Goal: Information Seeking & Learning: Learn about a topic

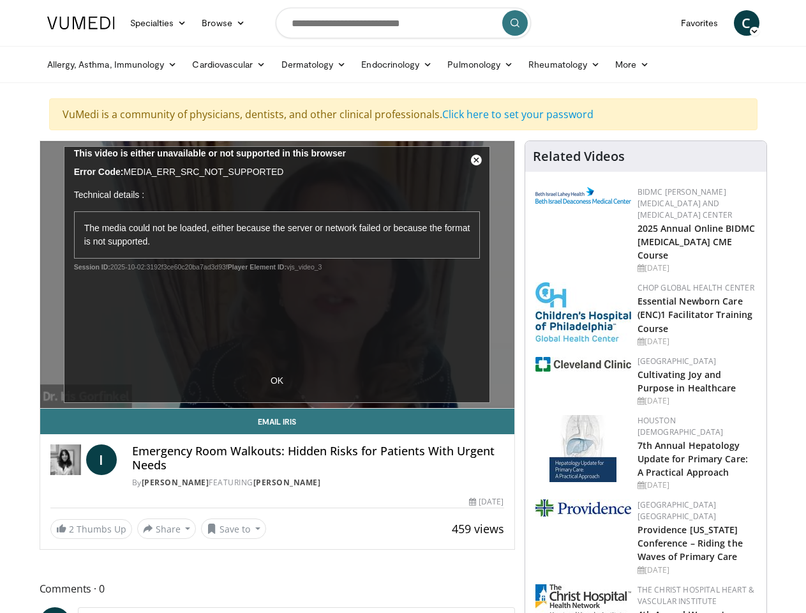
click at [127, 23] on link "Specialties" at bounding box center [159, 23] width 72 height 26
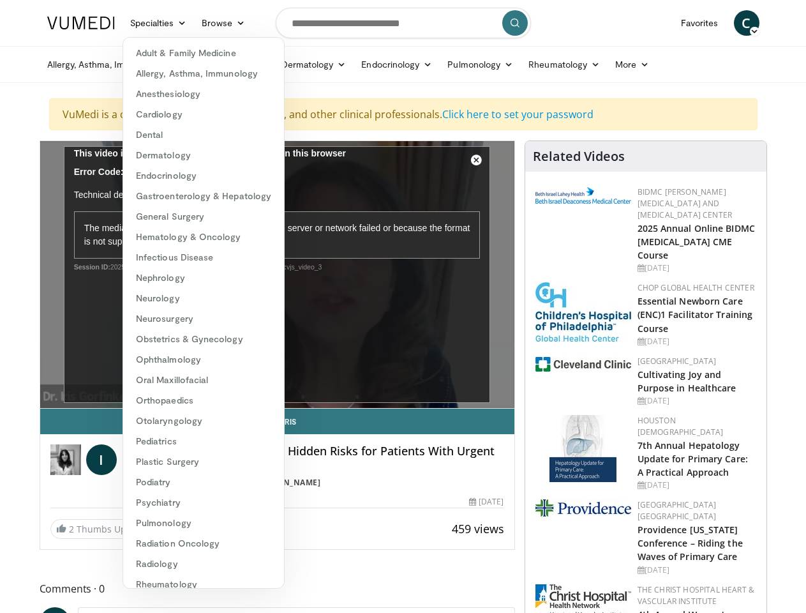
click at [194, 23] on link "Browse" at bounding box center [223, 23] width 59 height 26
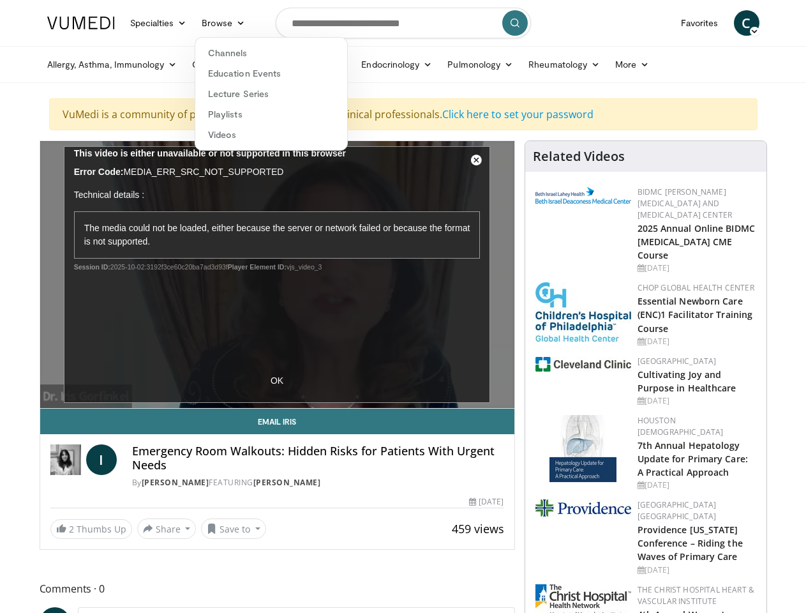
click at [759, 23] on span "C" at bounding box center [747, 23] width 26 height 26
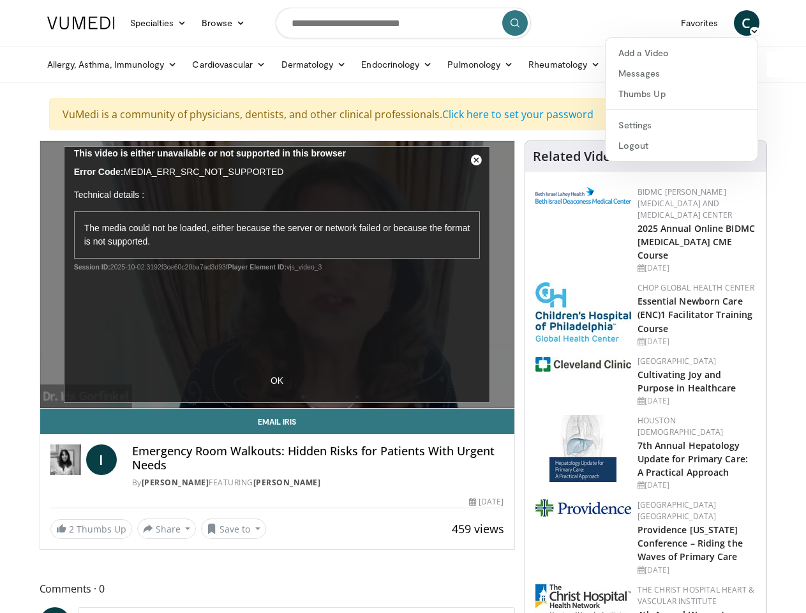
click at [80, 64] on link "Allergy, Asthma, Immunology" at bounding box center [113, 65] width 146 height 26
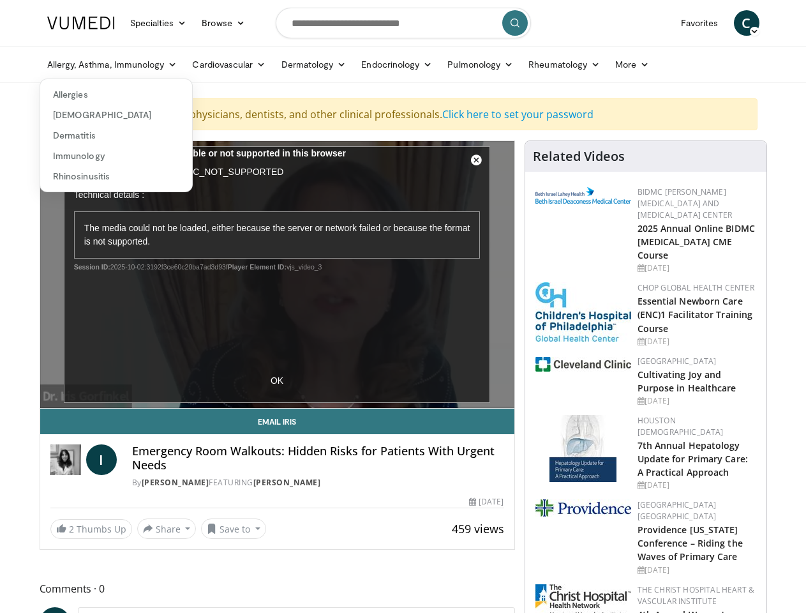
click at [197, 64] on link "Cardiovascular" at bounding box center [228, 65] width 89 height 26
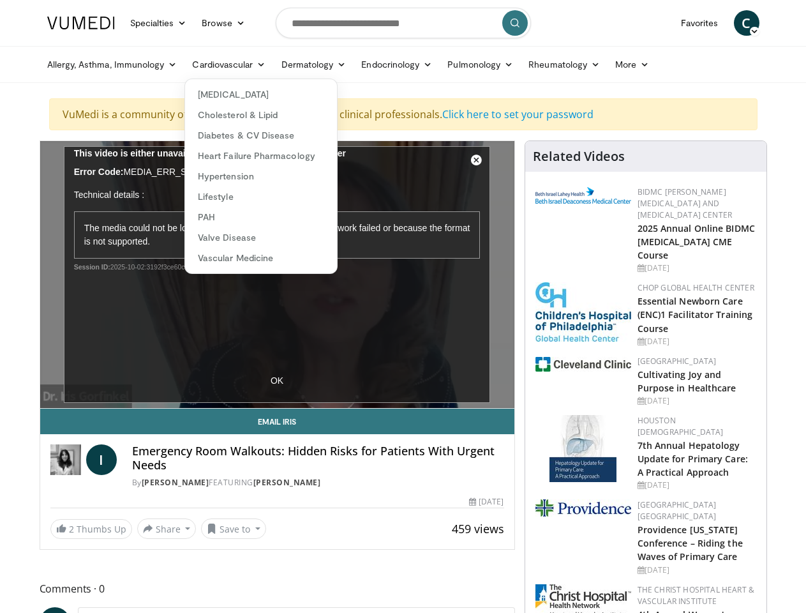
click at [281, 64] on link "Dermatology" at bounding box center [314, 65] width 80 height 26
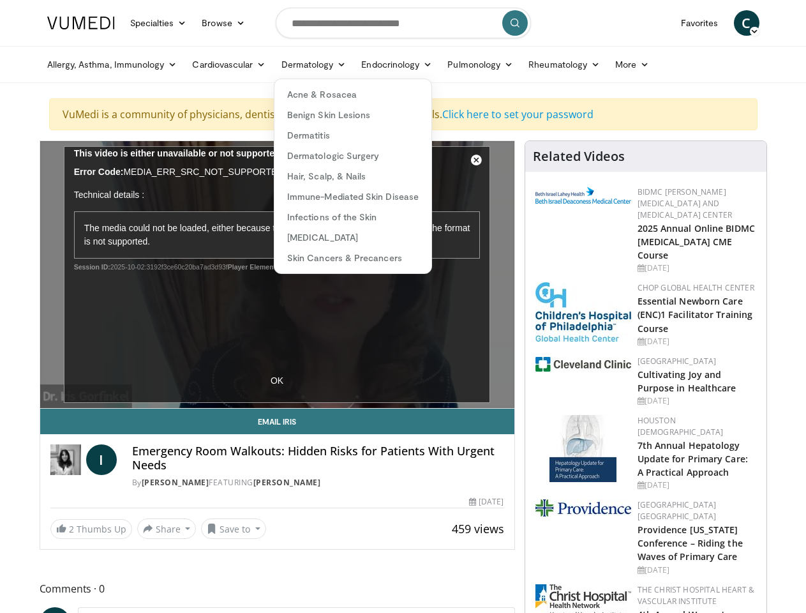
click at [365, 64] on link "Endocrinology" at bounding box center [397, 65] width 86 height 26
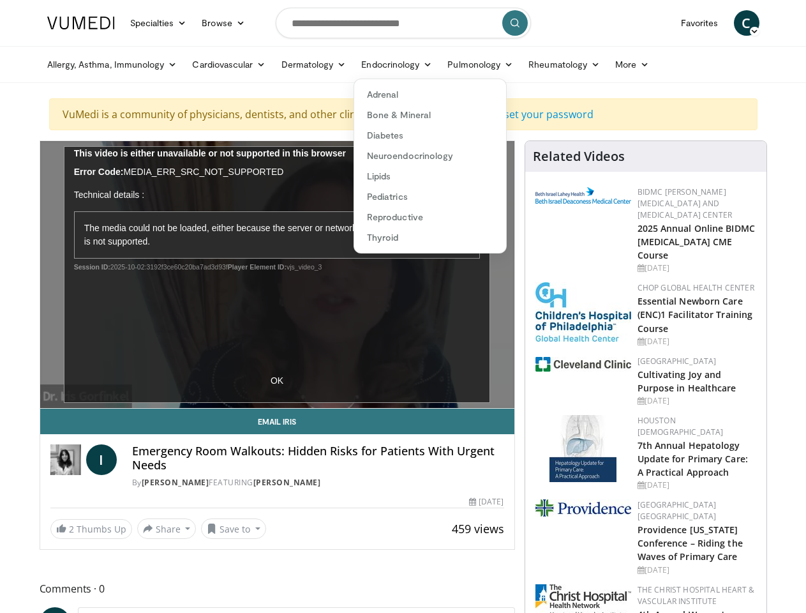
click at [449, 64] on link "Pulmonology" at bounding box center [480, 65] width 81 height 26
click at [532, 64] on link "Rheumatology" at bounding box center [564, 65] width 87 height 26
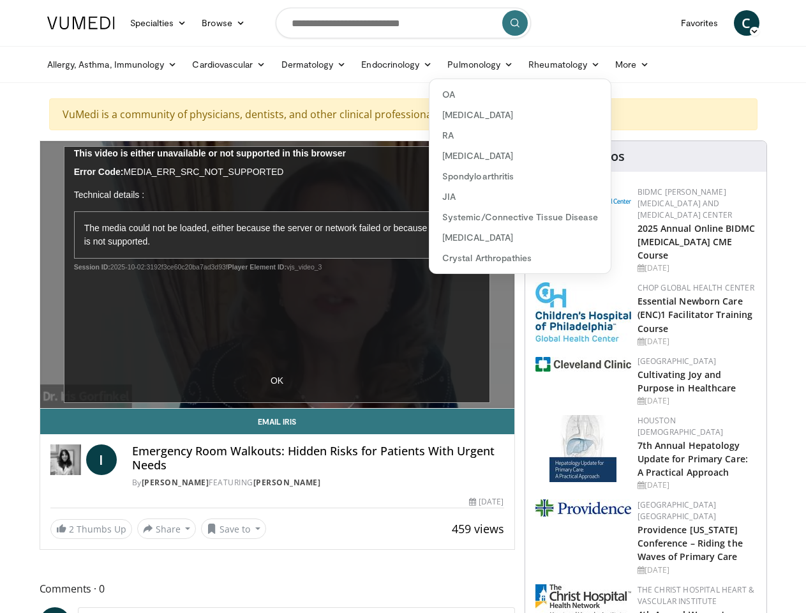
click at [608, 64] on link "More" at bounding box center [632, 65] width 49 height 26
